Goal: Transaction & Acquisition: Purchase product/service

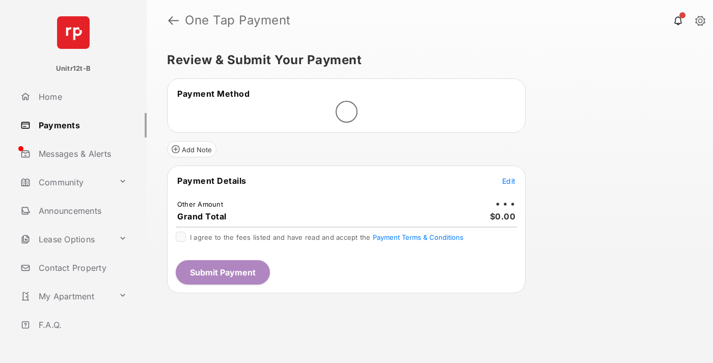
click at [509, 181] on span "Edit" at bounding box center [508, 181] width 13 height 9
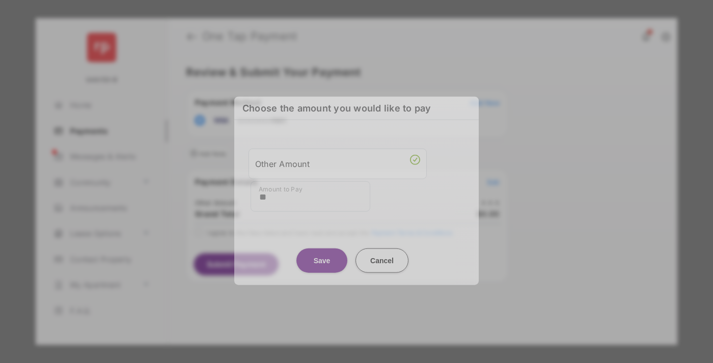
type input "**"
click at [322, 255] on button "Save" at bounding box center [321, 260] width 51 height 24
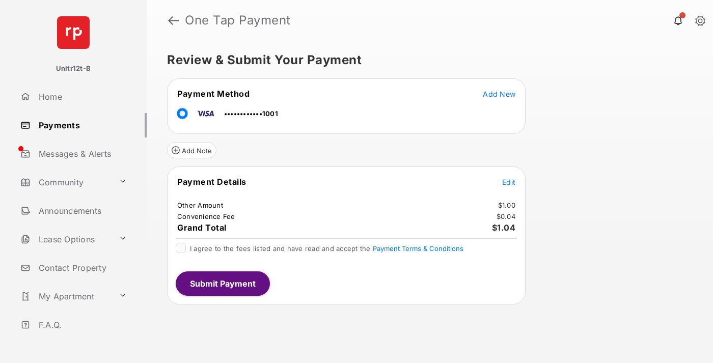
click at [509, 182] on span "Edit" at bounding box center [508, 182] width 13 height 9
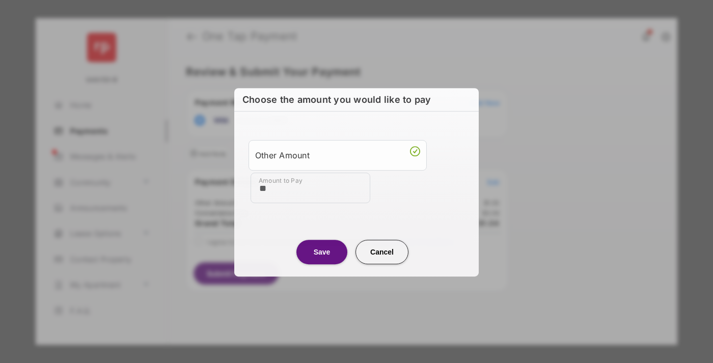
click at [322, 251] on button "Save" at bounding box center [321, 252] width 51 height 24
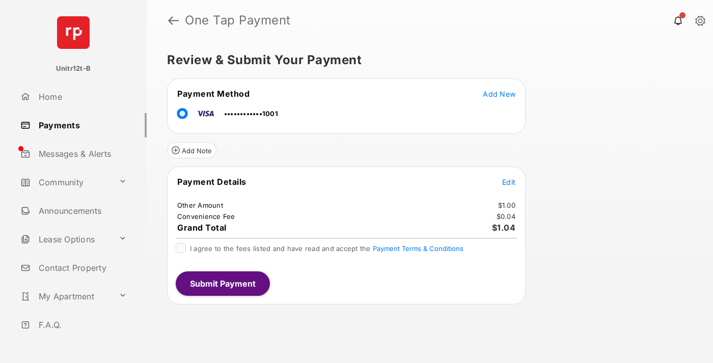
click at [222, 283] on button "Submit Payment" at bounding box center [223, 283] width 94 height 24
